Goal: Task Accomplishment & Management: Manage account settings

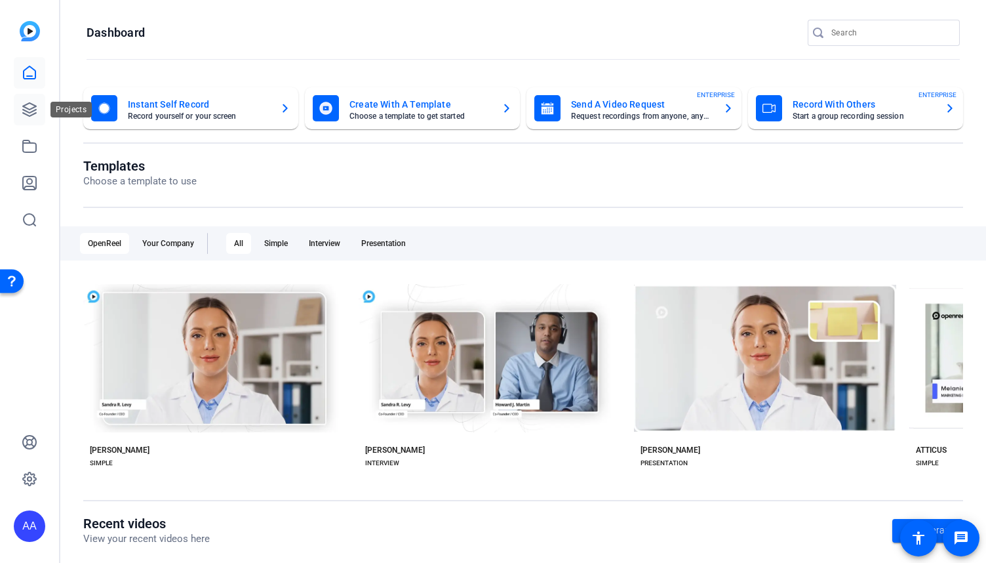
click at [24, 114] on icon at bounding box center [30, 110] width 16 height 16
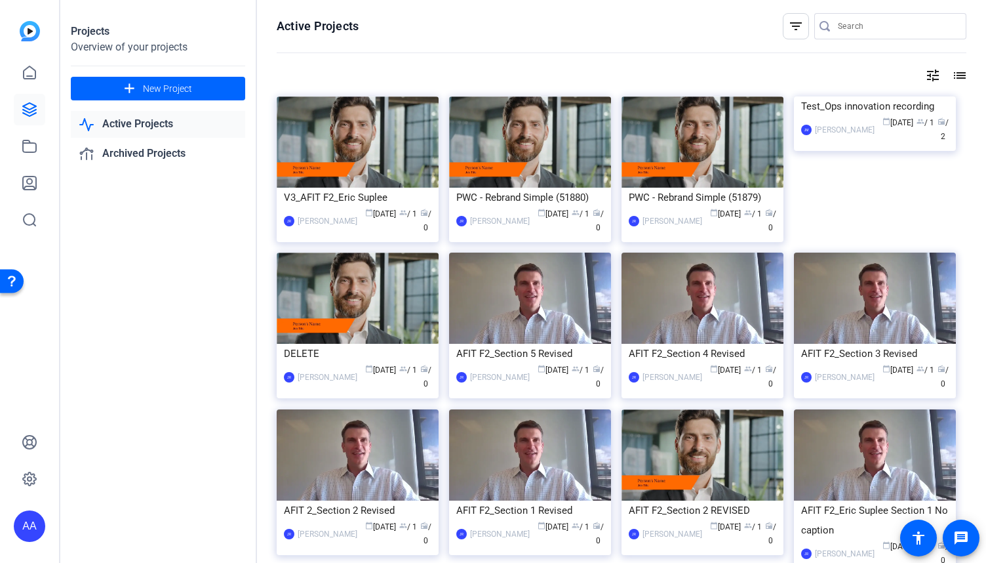
click at [838, 28] on input "Search" at bounding box center [897, 26] width 118 height 16
click at [792, 22] on mat-icon "filter_list" at bounding box center [796, 26] width 16 height 16
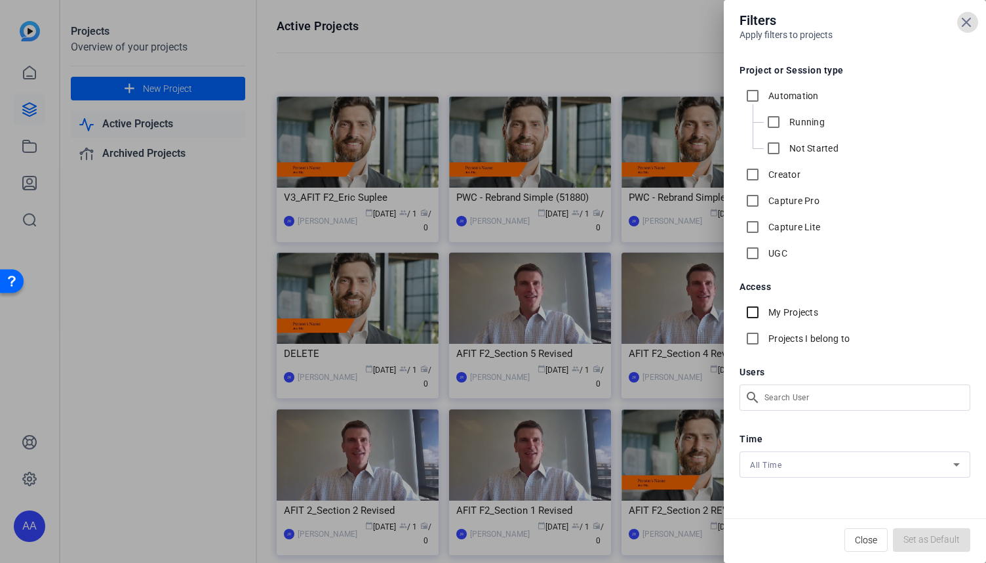
click at [753, 311] on input "My Projects" at bounding box center [753, 312] width 26 height 26
checkbox input "true"
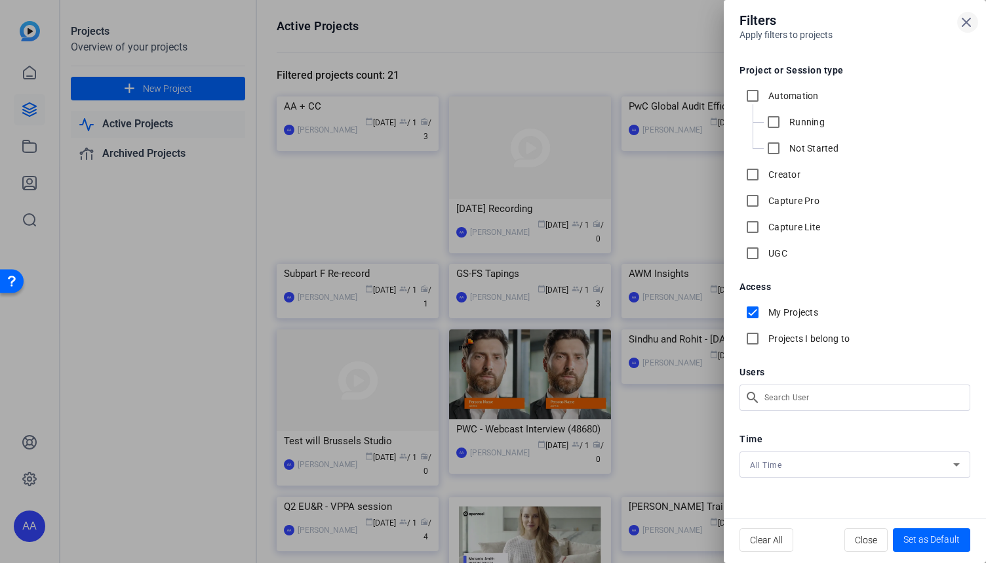
click at [976, 24] on span at bounding box center [967, 22] width 31 height 31
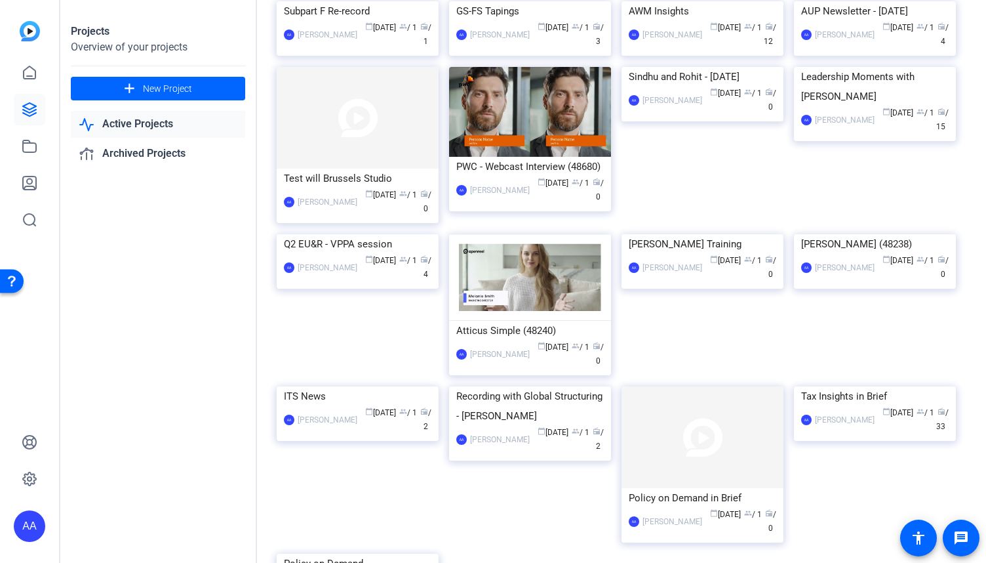
scroll to position [578, 0]
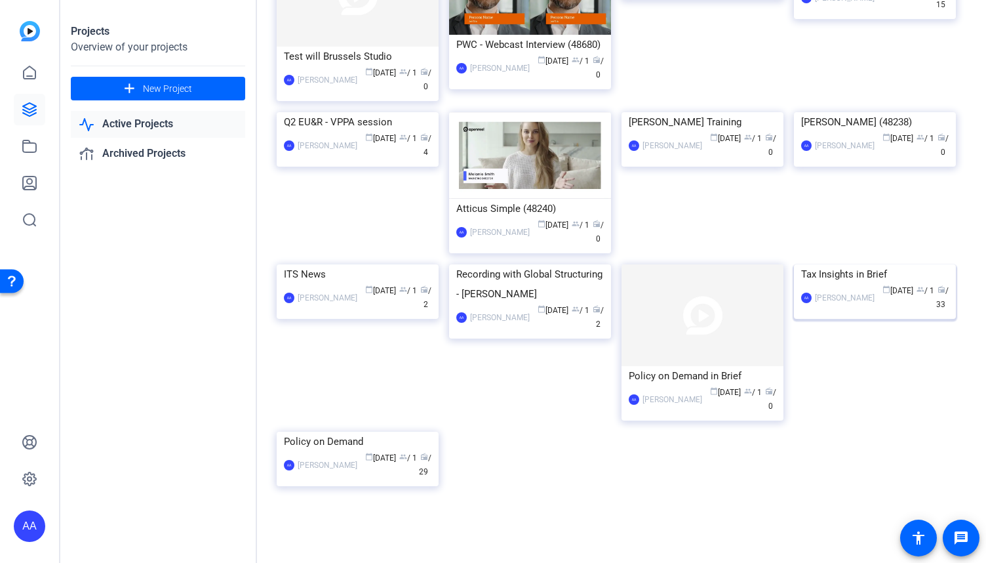
click at [863, 267] on div "Tax Insights in Brief" at bounding box center [875, 274] width 148 height 20
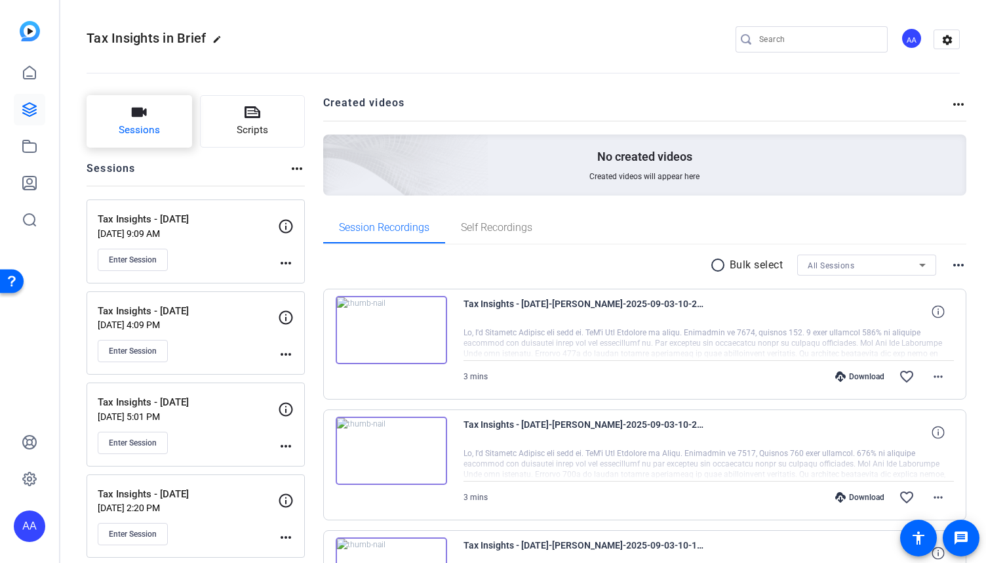
click at [148, 124] on span "Sessions" at bounding box center [139, 130] width 41 height 15
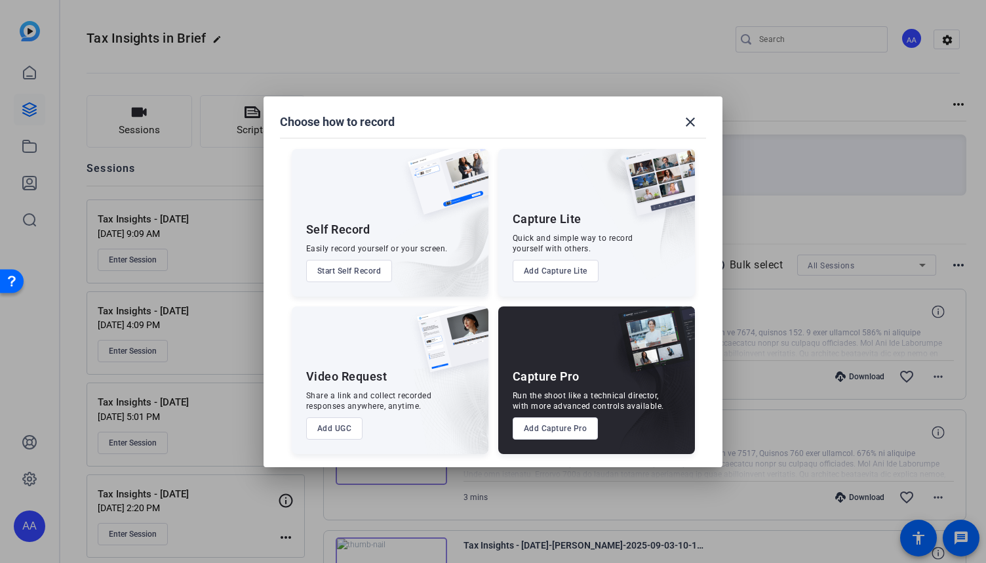
click at [564, 434] on button "Add Capture Pro" at bounding box center [556, 428] width 86 height 22
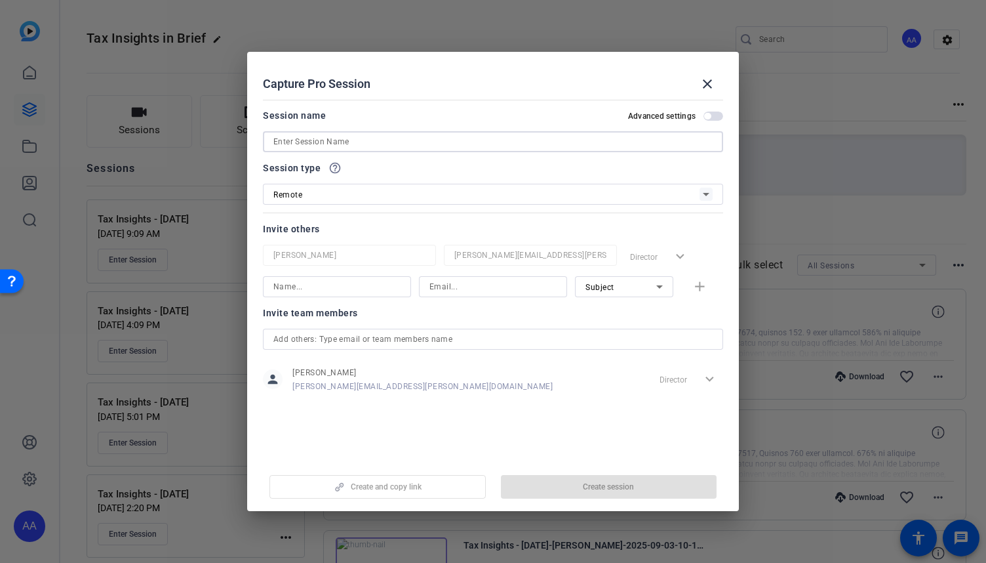
click at [358, 140] on input at bounding box center [492, 142] width 439 height 16
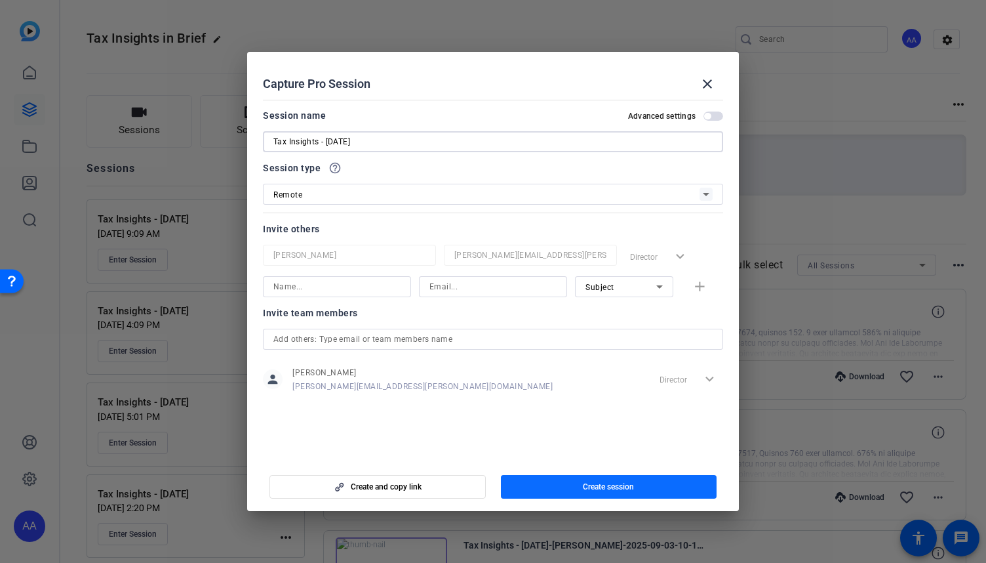
type input "Tax Insights - [DATE]"
click at [623, 472] on span "button" at bounding box center [609, 486] width 216 height 31
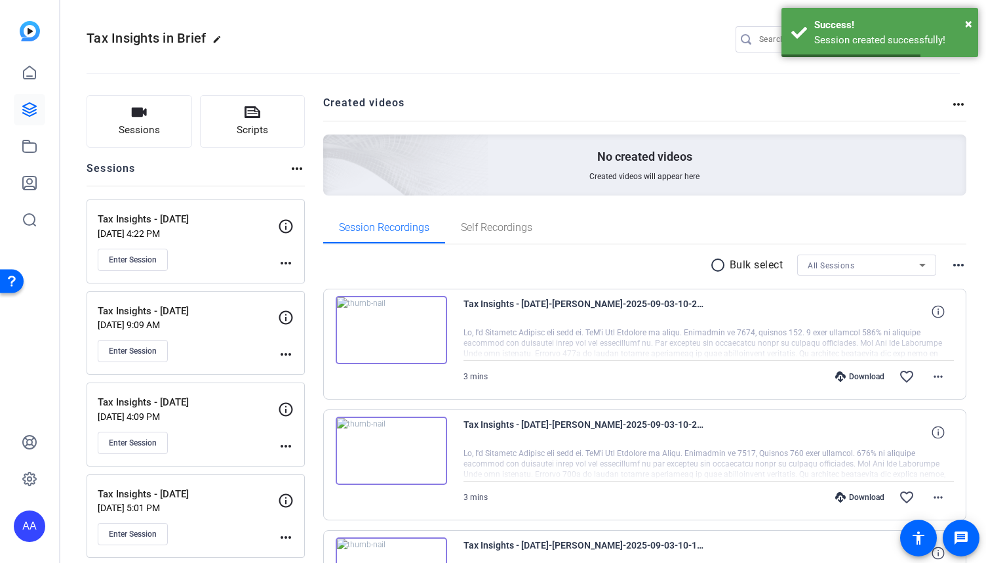
click at [278, 262] on mat-icon "more_horiz" at bounding box center [286, 263] width 16 height 16
click at [296, 279] on span "Edit Session" at bounding box center [319, 281] width 60 height 16
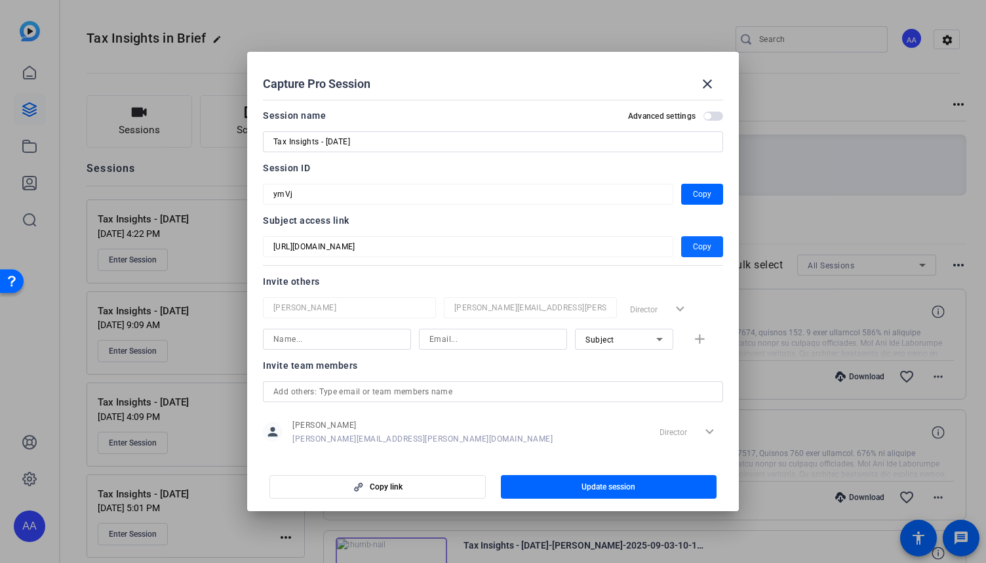
click at [698, 251] on span "Copy" at bounding box center [702, 247] width 18 height 16
click at [717, 87] on span at bounding box center [707, 83] width 31 height 31
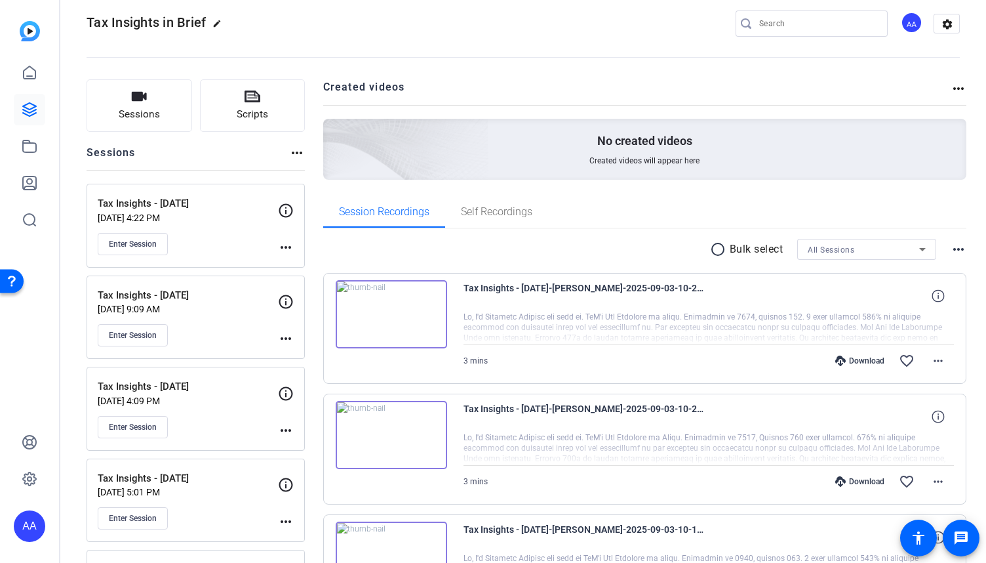
scroll to position [14, 0]
